Goal: Task Accomplishment & Management: Use online tool/utility

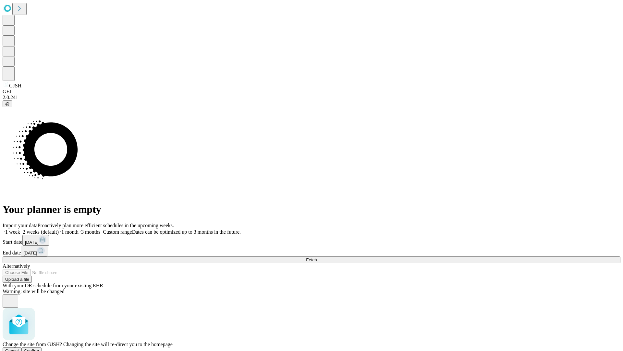
click at [39, 348] on span "Confirm" at bounding box center [31, 350] width 15 height 5
click at [79, 229] on label "1 month" at bounding box center [69, 232] width 20 height 6
click at [317, 257] on span "Fetch" at bounding box center [311, 259] width 11 height 5
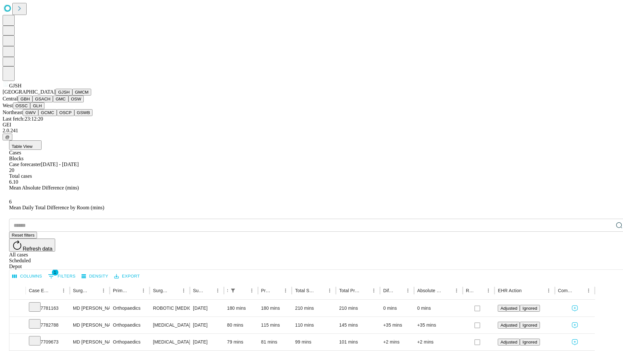
click at [72, 95] on button "GMCM" at bounding box center [81, 92] width 19 height 7
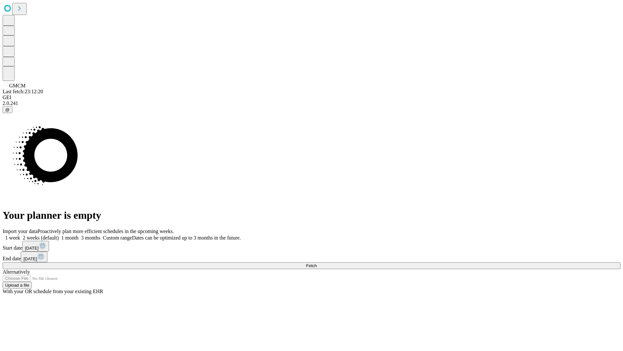
click at [79, 235] on label "1 month" at bounding box center [69, 238] width 20 height 6
click at [317, 263] on span "Fetch" at bounding box center [311, 265] width 11 height 5
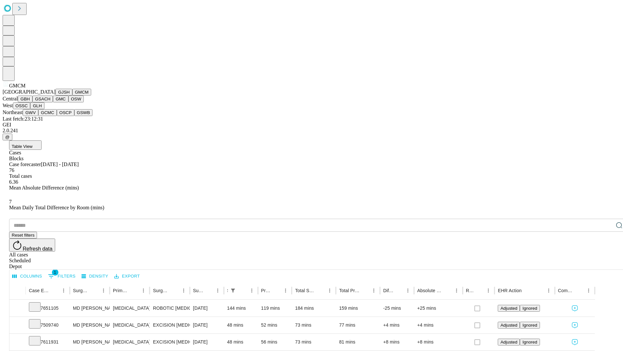
click at [32, 102] on button "GBH" at bounding box center [25, 98] width 15 height 7
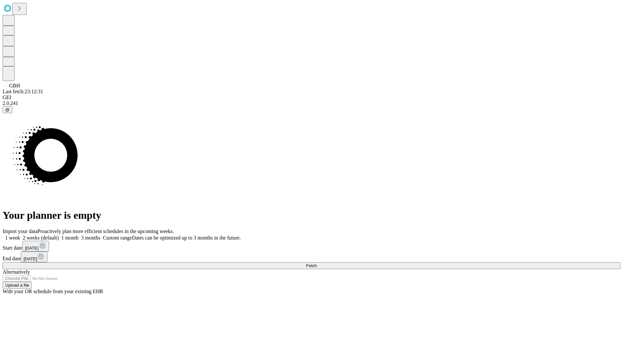
click at [79, 235] on label "1 month" at bounding box center [69, 238] width 20 height 6
click at [317, 263] on span "Fetch" at bounding box center [311, 265] width 11 height 5
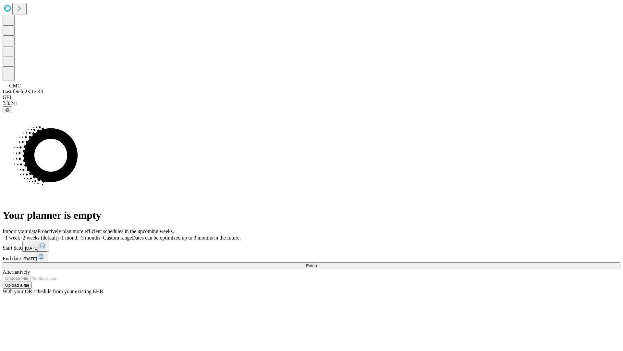
click at [317, 263] on span "Fetch" at bounding box center [311, 265] width 11 height 5
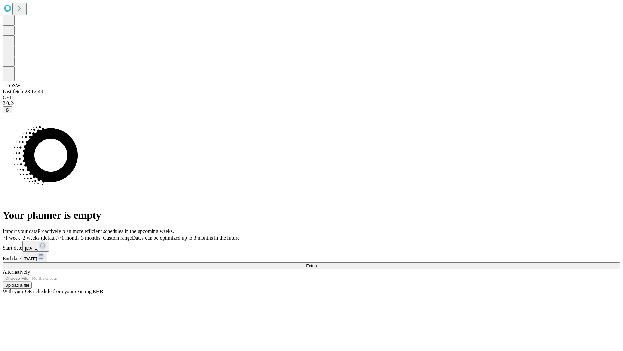
click at [317, 263] on span "Fetch" at bounding box center [311, 265] width 11 height 5
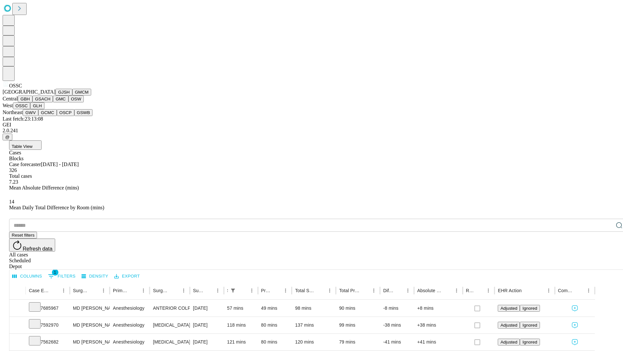
click at [44, 109] on button "GLH" at bounding box center [37, 105] width 14 height 7
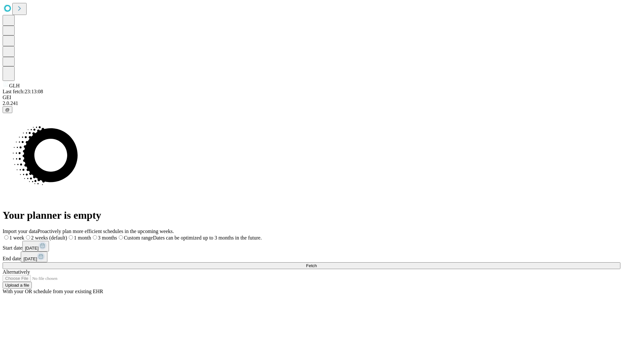
click at [91, 235] on label "1 month" at bounding box center [79, 238] width 24 height 6
click at [317, 263] on span "Fetch" at bounding box center [311, 265] width 11 height 5
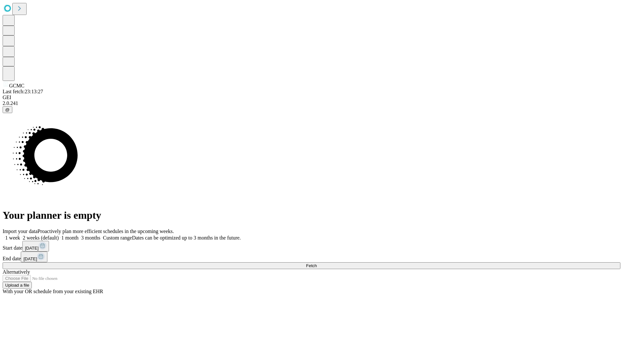
click at [79, 235] on label "1 month" at bounding box center [69, 238] width 20 height 6
click at [317, 263] on span "Fetch" at bounding box center [311, 265] width 11 height 5
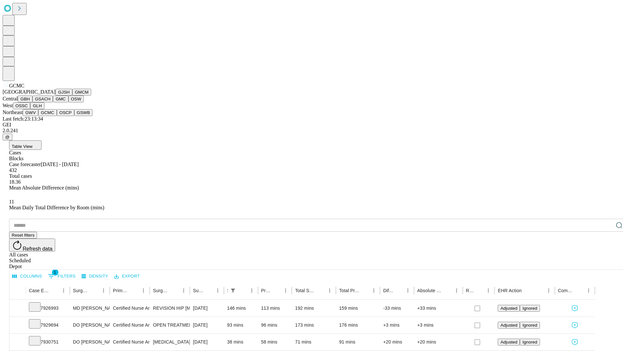
click at [57, 116] on button "OSCP" at bounding box center [66, 112] width 18 height 7
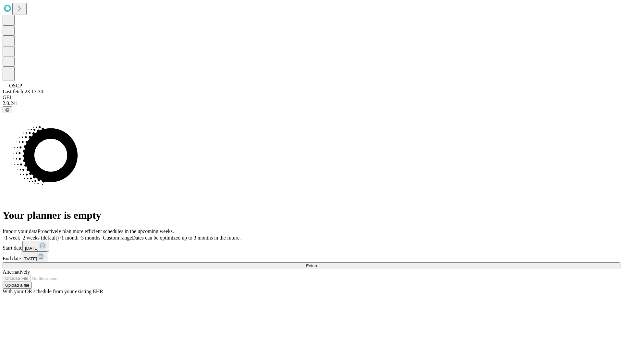
click at [79, 235] on label "1 month" at bounding box center [69, 238] width 20 height 6
click at [317, 263] on span "Fetch" at bounding box center [311, 265] width 11 height 5
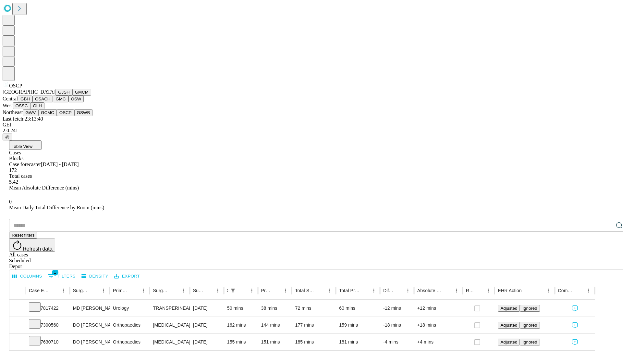
click at [74, 116] on button "GSWB" at bounding box center [83, 112] width 19 height 7
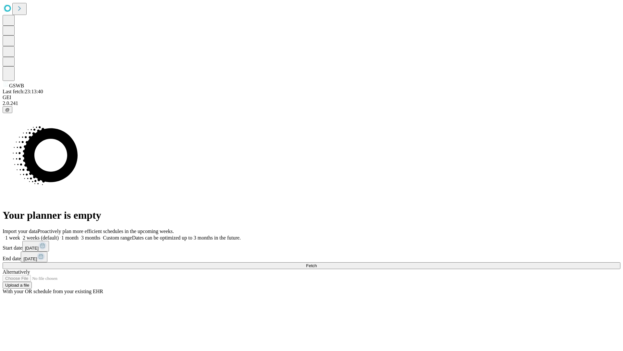
click at [317, 263] on span "Fetch" at bounding box center [311, 265] width 11 height 5
